Goal: Transaction & Acquisition: Purchase product/service

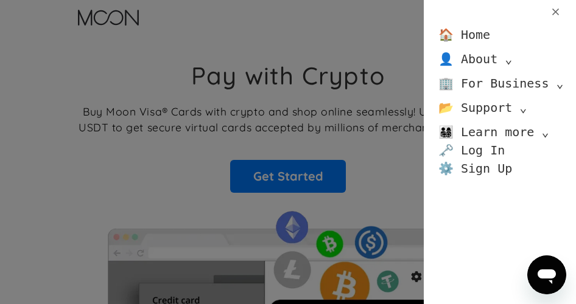
click at [299, 176] on div "🏠 Home 👤 About ⌄ About Moon Careers Founder's Letter 🏢 For Business ⌄ Business …" at bounding box center [288, 152] width 576 height 304
click at [355, 140] on div "🏠 Home 👤 About ⌄ About Moon Careers Founder's Letter 🏢 For Business ⌄ Business …" at bounding box center [288, 152] width 576 height 304
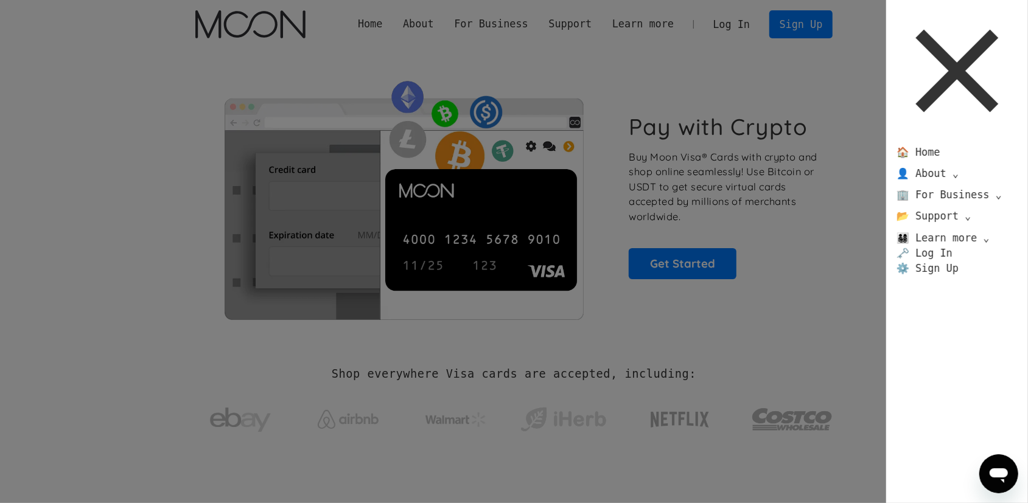
click at [575, 69] on icon at bounding box center [957, 71] width 142 height 142
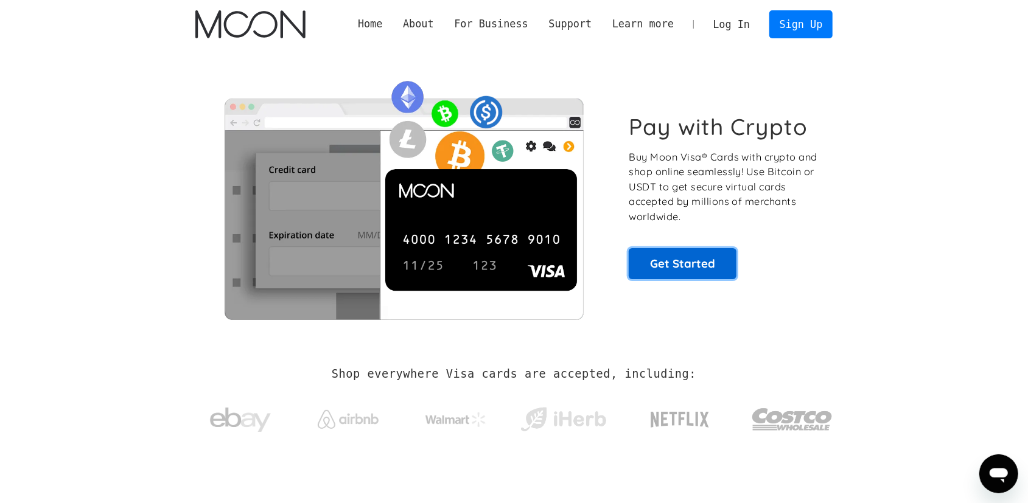
click at [575, 263] on link "Get Started" at bounding box center [682, 263] width 108 height 30
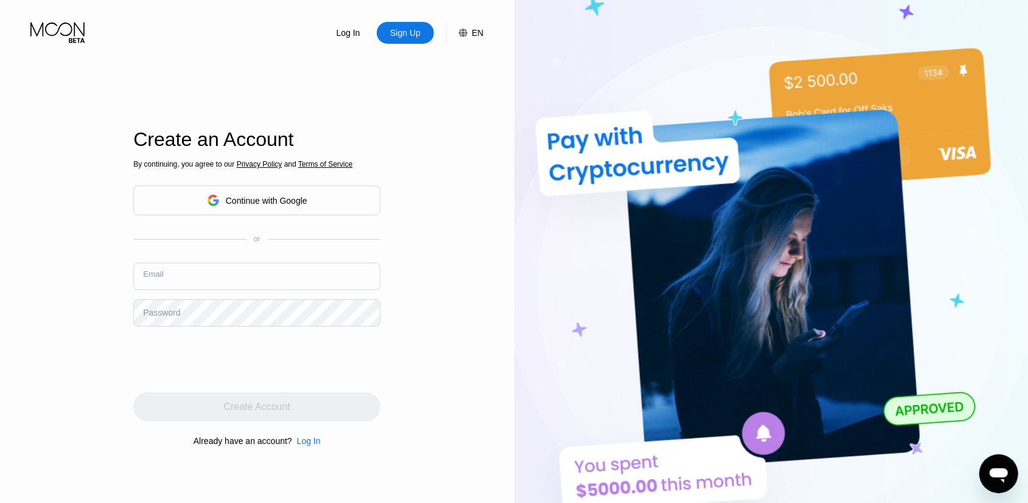
click at [243, 286] on input "text" at bounding box center [256, 276] width 247 height 27
paste input "[EMAIL_ADDRESS][DOMAIN_NAME]"
type input "[EMAIL_ADDRESS][DOMAIN_NAME]"
click at [308, 446] on div "Log In" at bounding box center [309, 441] width 24 height 10
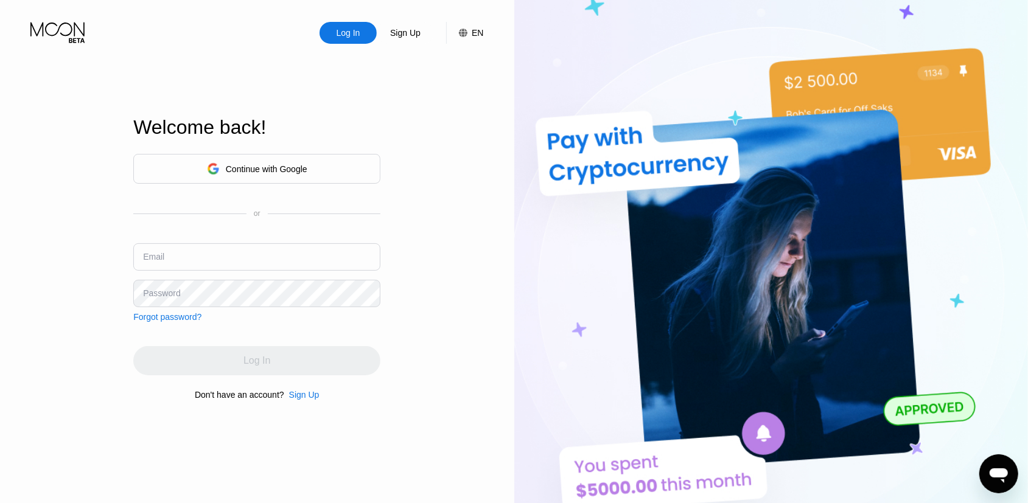
click at [193, 242] on div "Continue with Google or Email Password Forgot password?" at bounding box center [256, 238] width 247 height 168
click at [193, 257] on input "text" at bounding box center [256, 256] width 247 height 27
paste input "[EMAIL_ADDRESS][DOMAIN_NAME]"
type input "[EMAIL_ADDRESS][DOMAIN_NAME]"
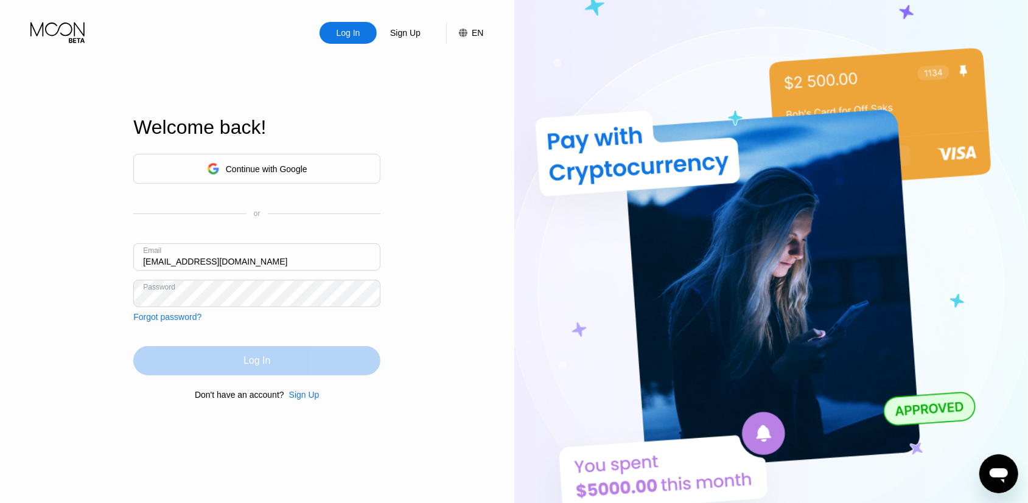
click at [280, 362] on div "Log In" at bounding box center [256, 360] width 247 height 29
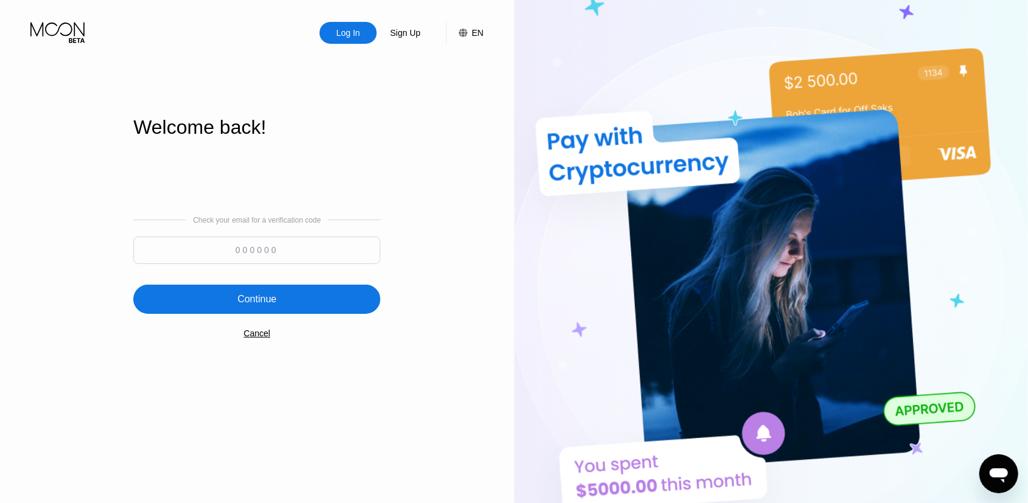
click at [301, 255] on input at bounding box center [256, 250] width 247 height 27
paste input "446273"
type input "446273"
click at [290, 305] on div "Continue" at bounding box center [256, 299] width 247 height 29
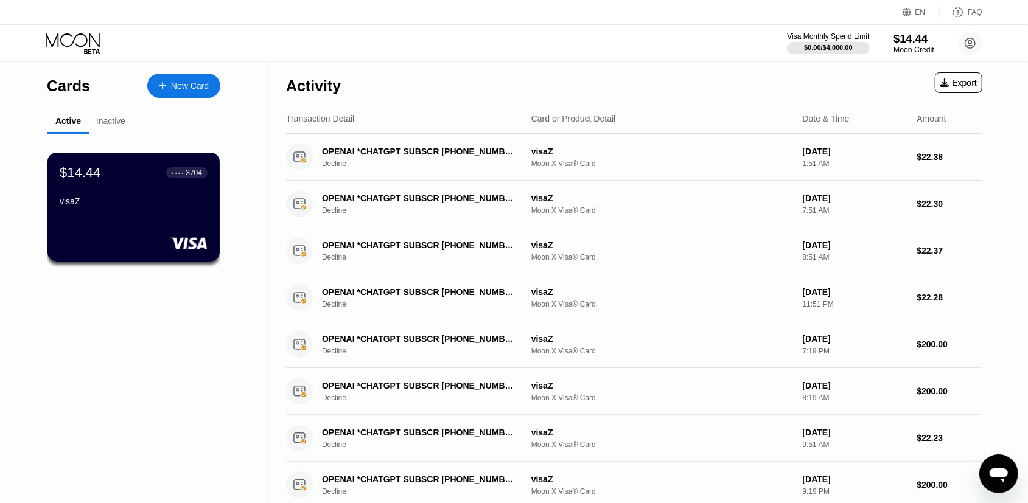
click at [925, 46] on div "Moon Credit" at bounding box center [913, 50] width 41 height 9
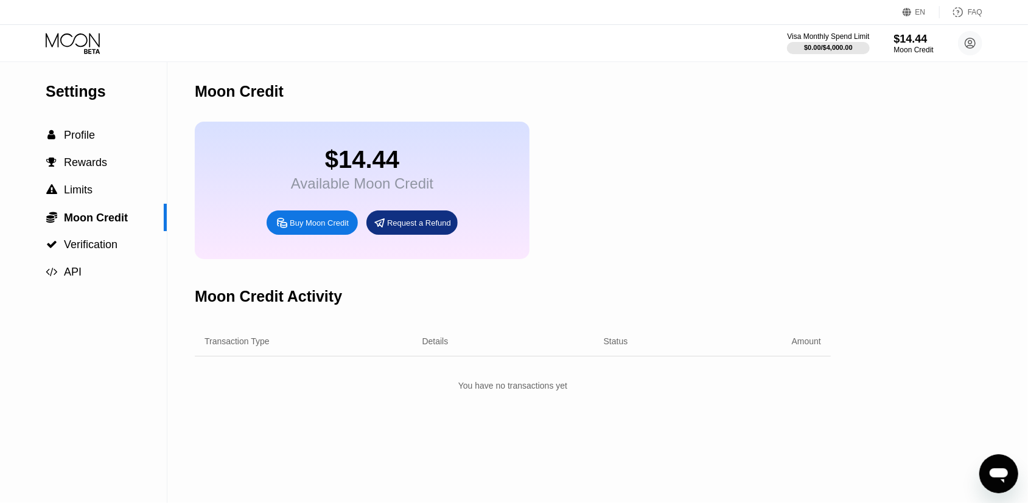
click at [321, 228] on div "Buy Moon Credit" at bounding box center [319, 223] width 59 height 10
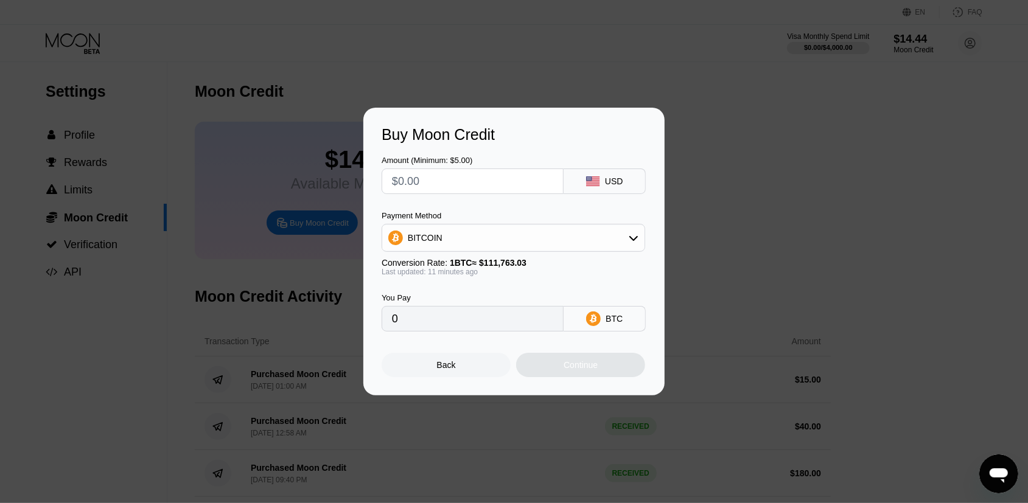
click at [433, 243] on div "BITCOIN" at bounding box center [425, 238] width 35 height 10
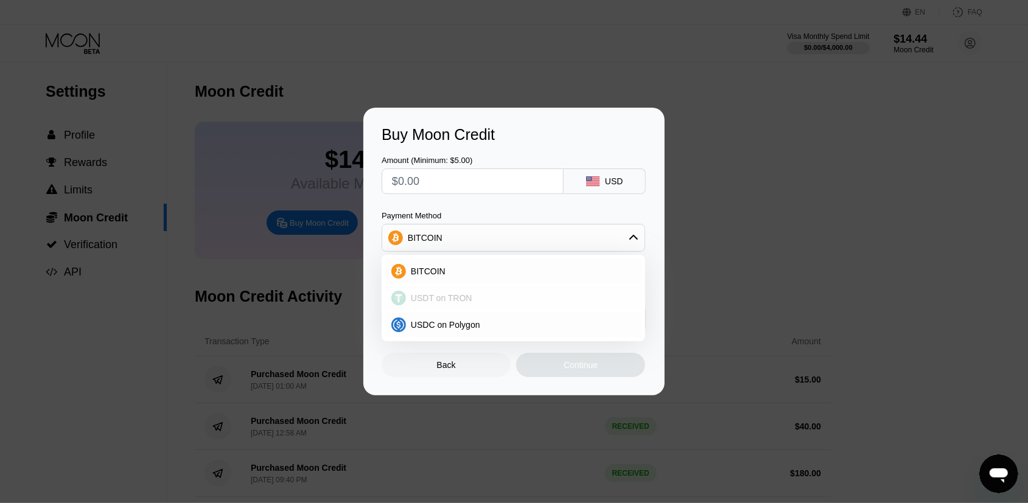
click at [430, 303] on span "USDT on TRON" at bounding box center [441, 298] width 61 height 10
type input "0.00"
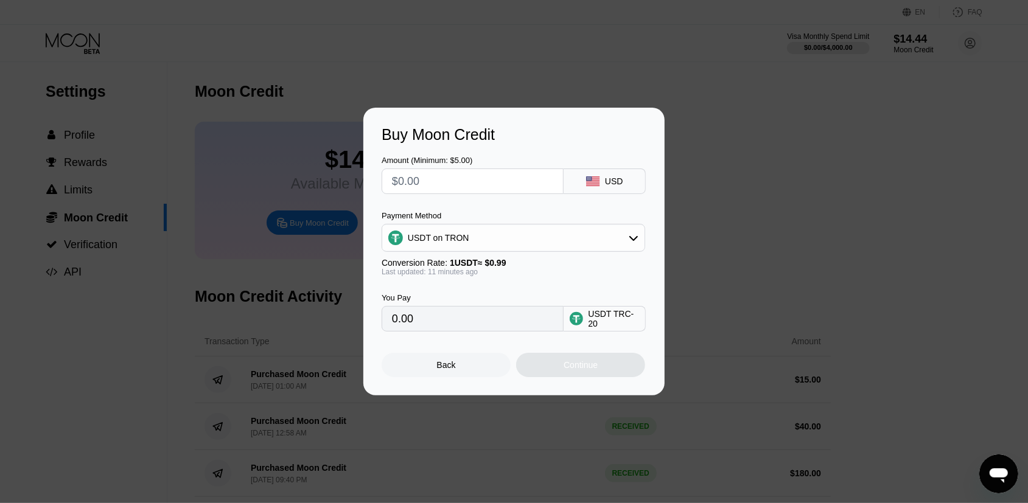
click at [422, 178] on input "text" at bounding box center [472, 181] width 161 height 24
type input "$2"
type input "2.02"
type input "$25"
type input "25.25"
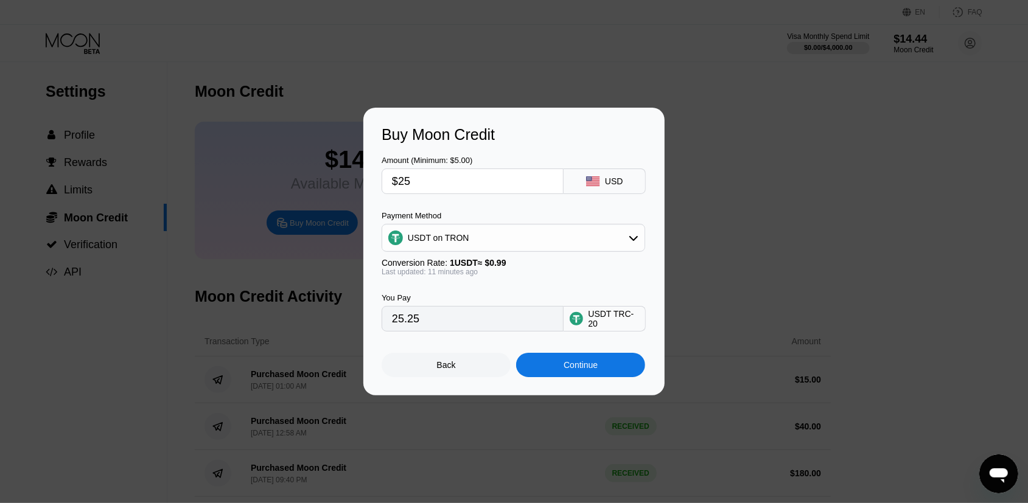
type input "$25"
click at [582, 370] on div "Continue" at bounding box center [580, 365] width 34 height 10
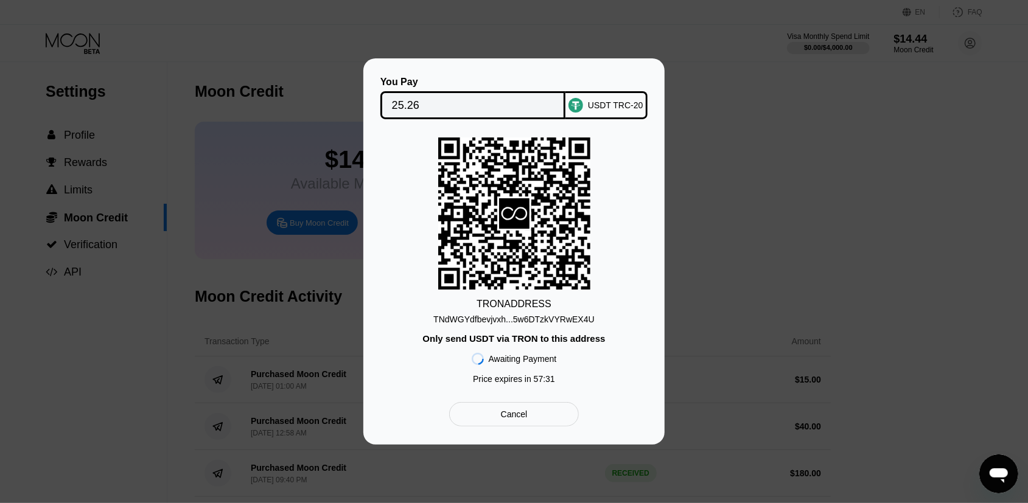
click at [482, 315] on div "TNdWGYdfbevjvxh...5w6DTzkVYRwEX4U" at bounding box center [513, 320] width 161 height 10
click at [408, 104] on input "25.26" at bounding box center [473, 105] width 162 height 24
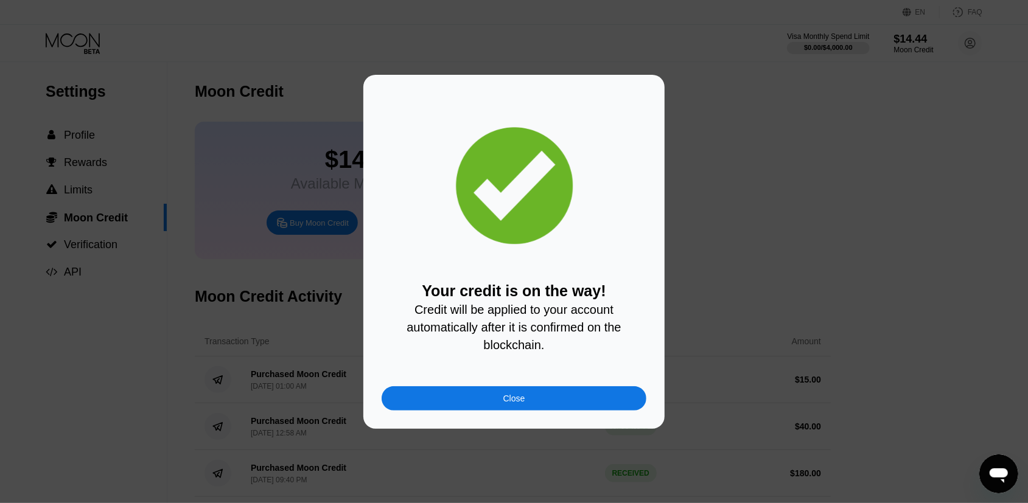
click at [553, 405] on div "Close" at bounding box center [513, 398] width 265 height 24
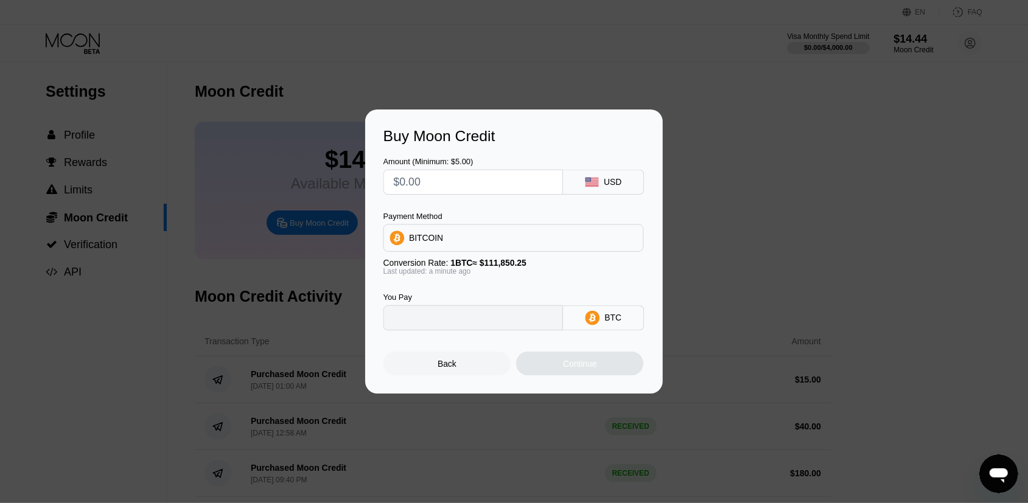
type input "0"
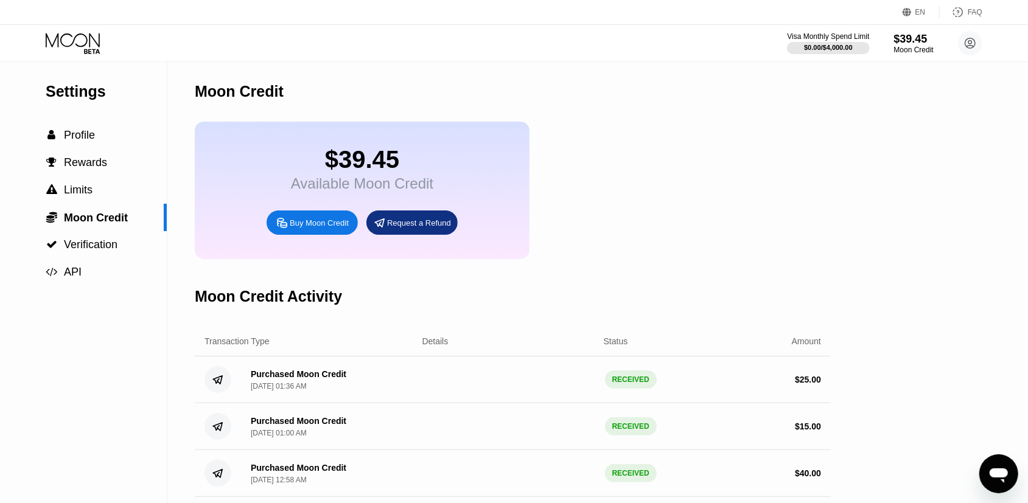
click at [91, 38] on icon at bounding box center [74, 43] width 57 height 21
